Goal: Task Accomplishment & Management: Use online tool/utility

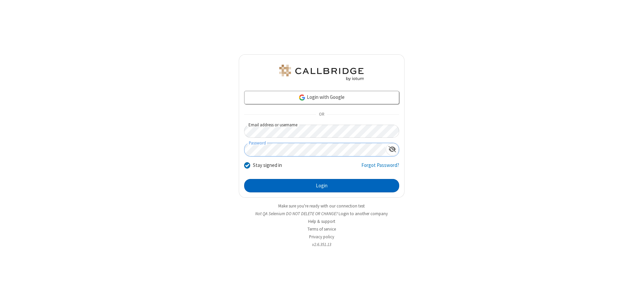
click at [321, 185] on button "Login" at bounding box center [321, 185] width 155 height 13
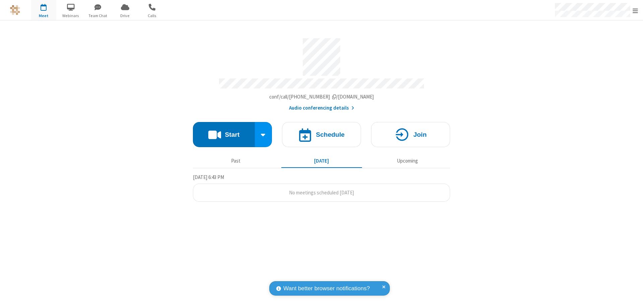
click at [224, 131] on button "Start" at bounding box center [224, 134] width 62 height 25
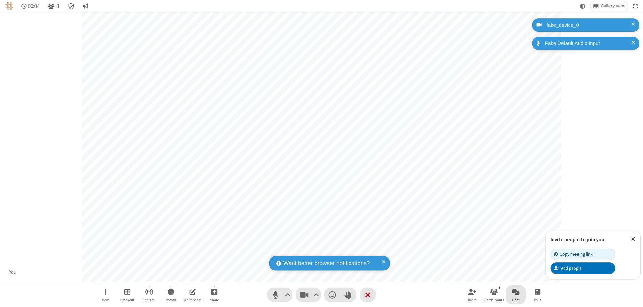
click at [515, 291] on span "Open chat" at bounding box center [515, 291] width 8 height 8
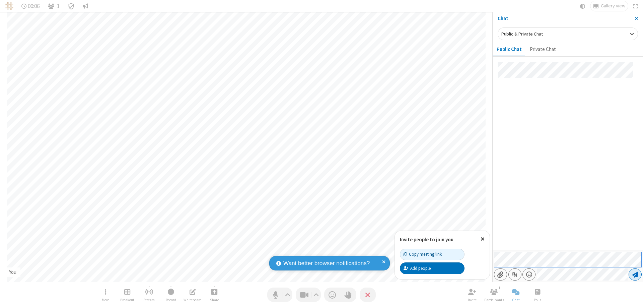
click at [634, 274] on span "Send message" at bounding box center [635, 274] width 6 height 7
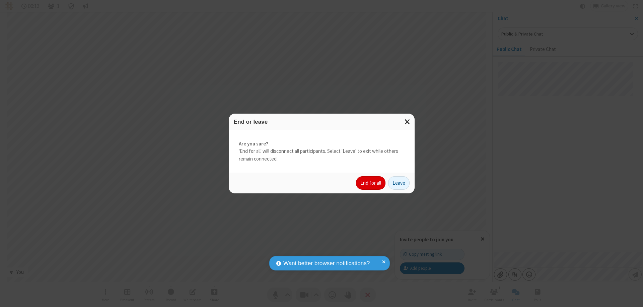
click at [371, 183] on button "End for all" at bounding box center [370, 182] width 29 height 13
